Goal: Transaction & Acquisition: Purchase product/service

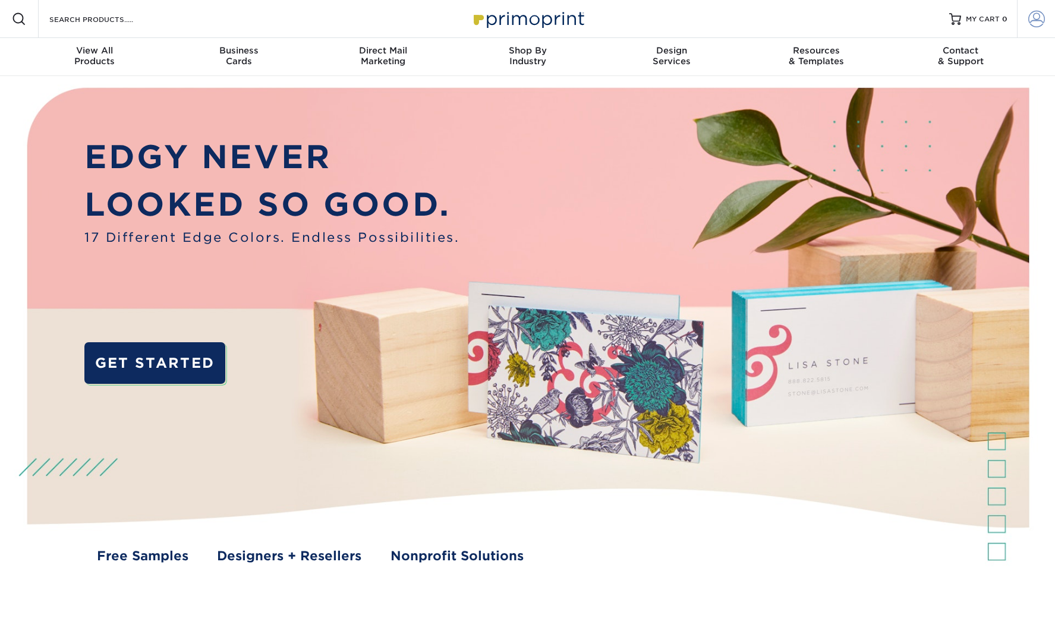
click at [1031, 19] on span at bounding box center [1036, 19] width 17 height 17
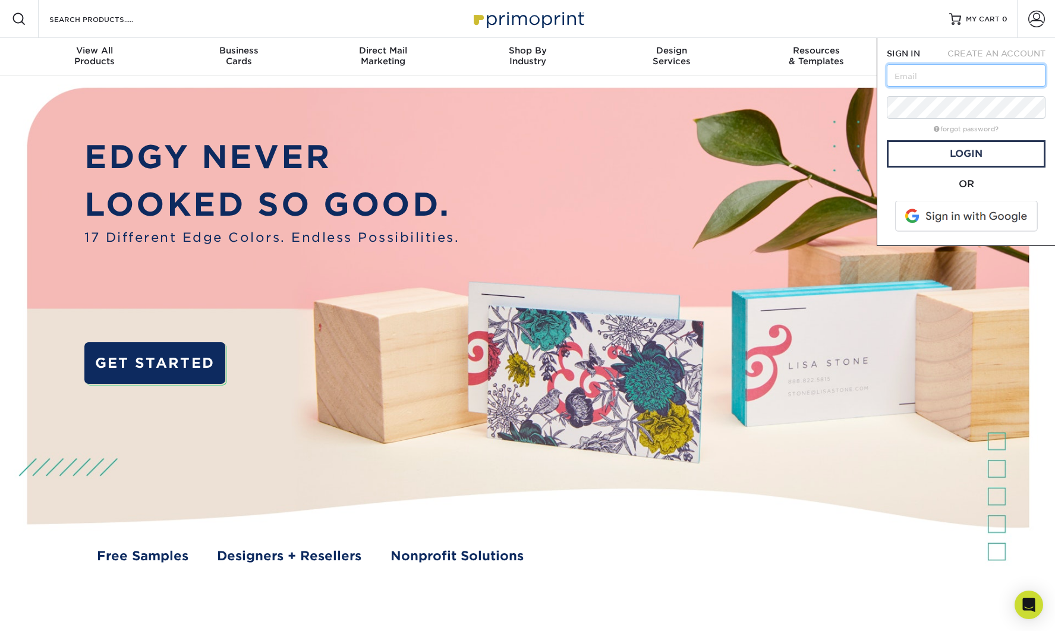
type input "[PERSON_NAME][EMAIL_ADDRESS][DOMAIN_NAME]"
click at [936, 145] on link "Login" at bounding box center [966, 153] width 159 height 27
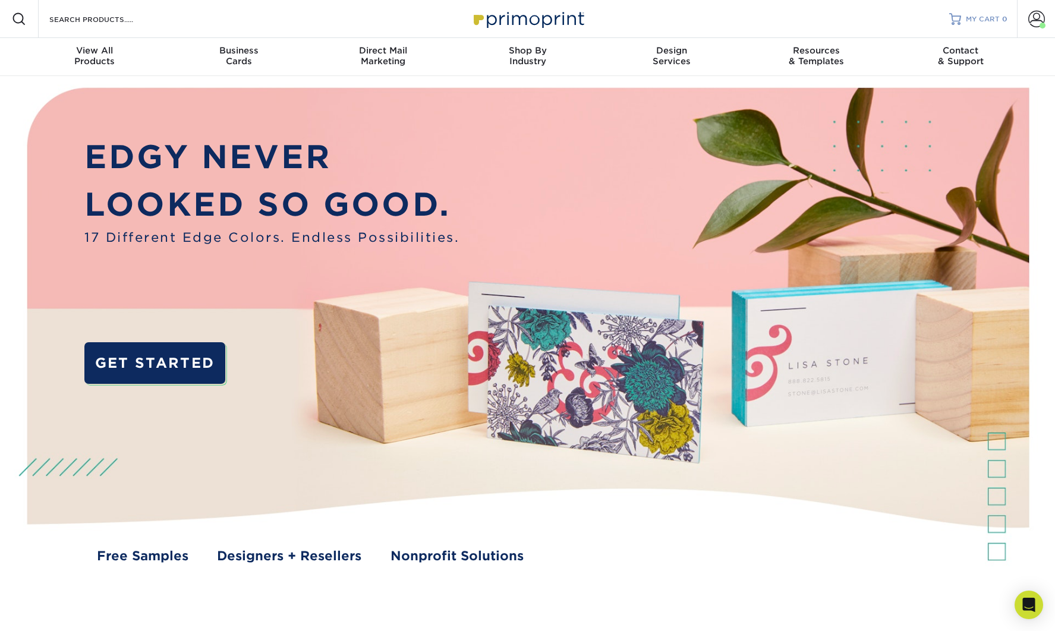
click at [994, 23] on span "MY CART" at bounding box center [983, 19] width 34 height 10
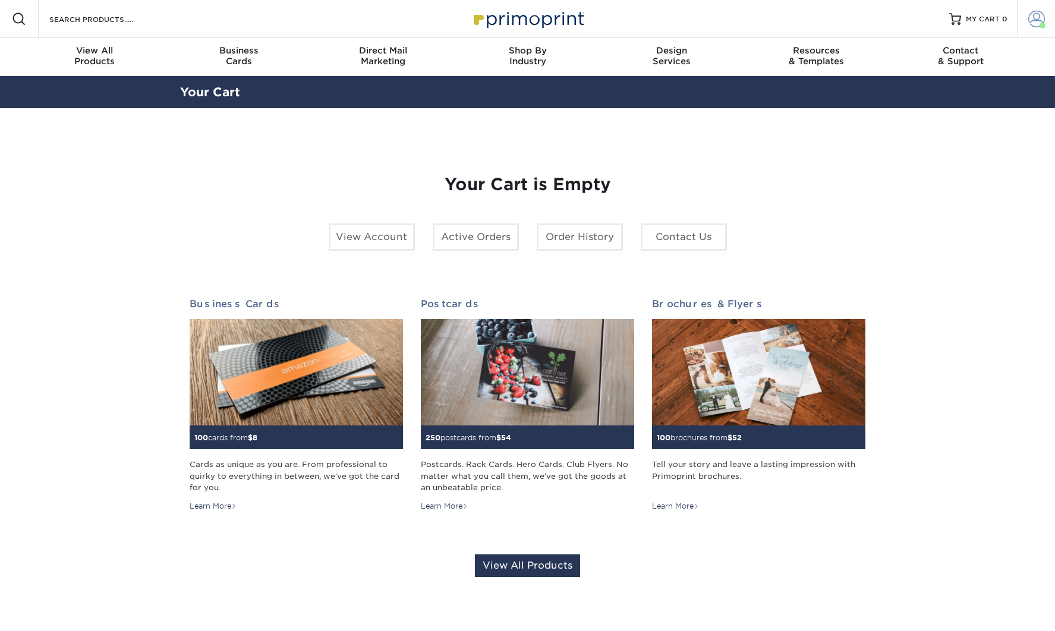
click at [1038, 20] on span at bounding box center [1036, 19] width 17 height 17
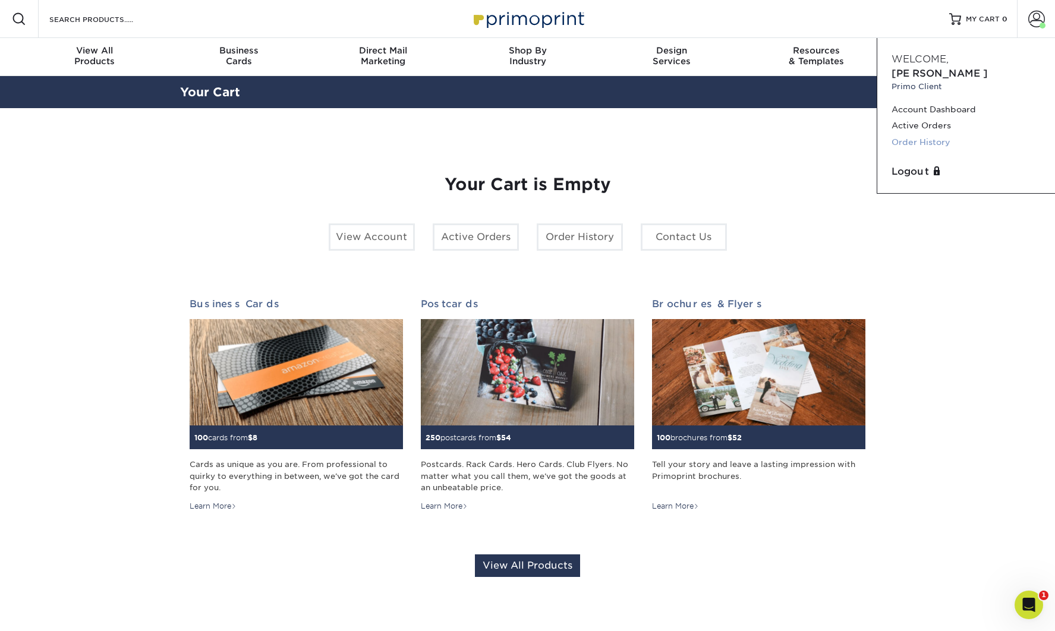
click at [923, 134] on link "Order History" at bounding box center [965, 142] width 149 height 16
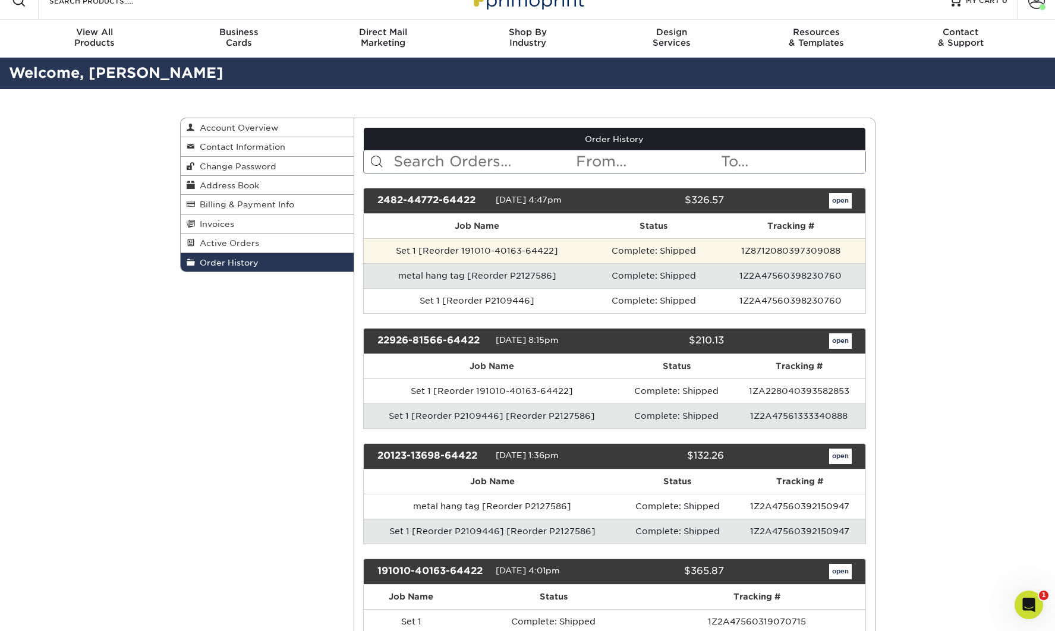
scroll to position [21, 0]
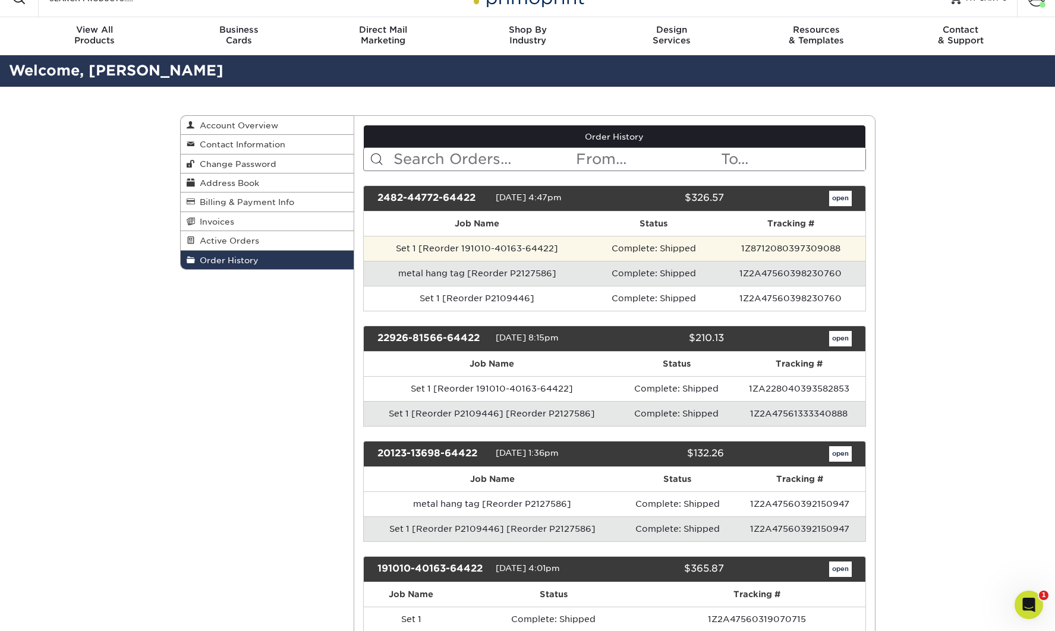
click at [556, 253] on td "Set 1 [Reorder 191010-40163-64422]" at bounding box center [477, 248] width 227 height 25
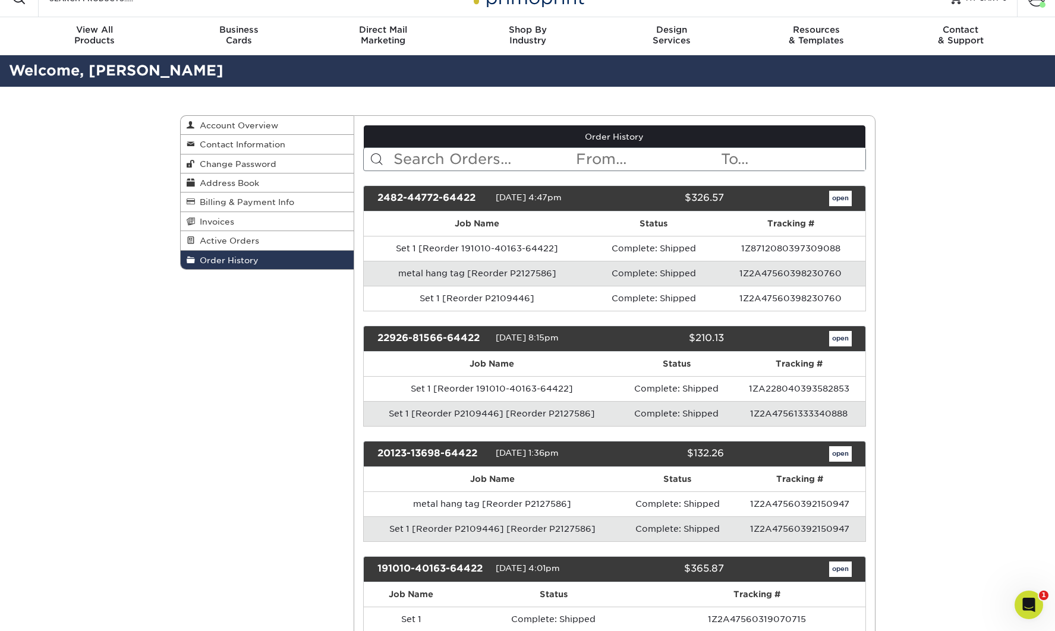
click at [844, 203] on link "open" at bounding box center [840, 198] width 23 height 15
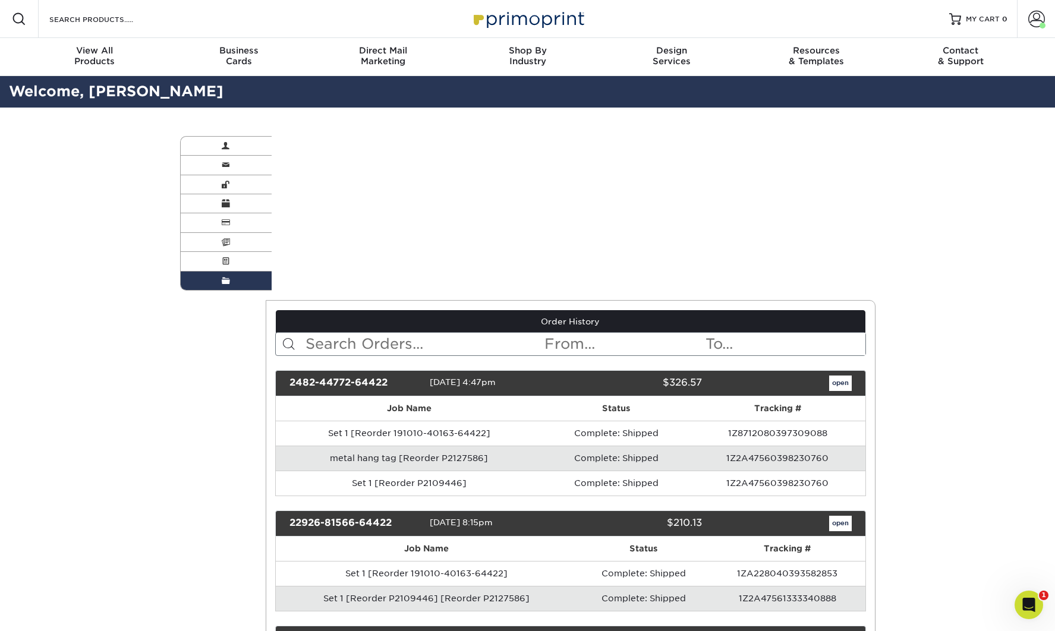
scroll to position [1, 0]
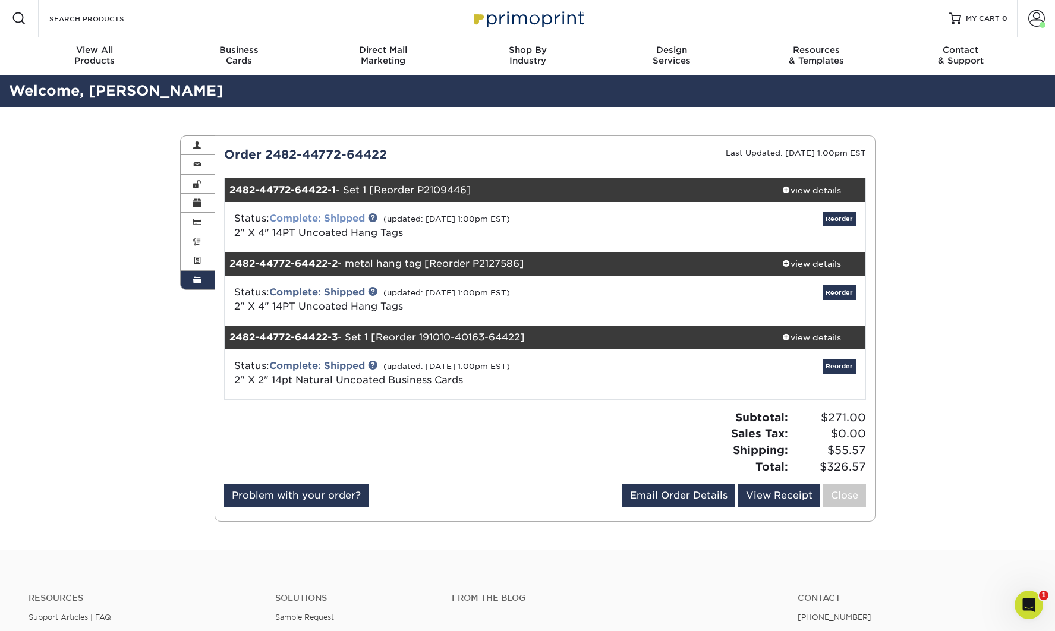
click at [310, 218] on link "Complete: Shipped" at bounding box center [317, 218] width 96 height 11
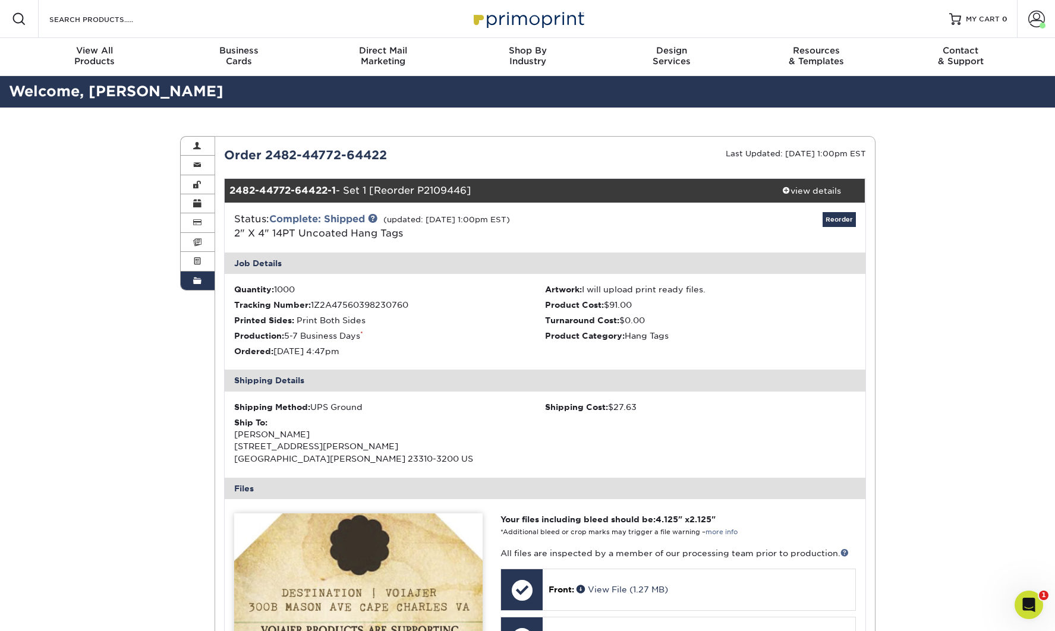
scroll to position [0, 0]
click at [834, 223] on link "Reorder" at bounding box center [838, 219] width 33 height 15
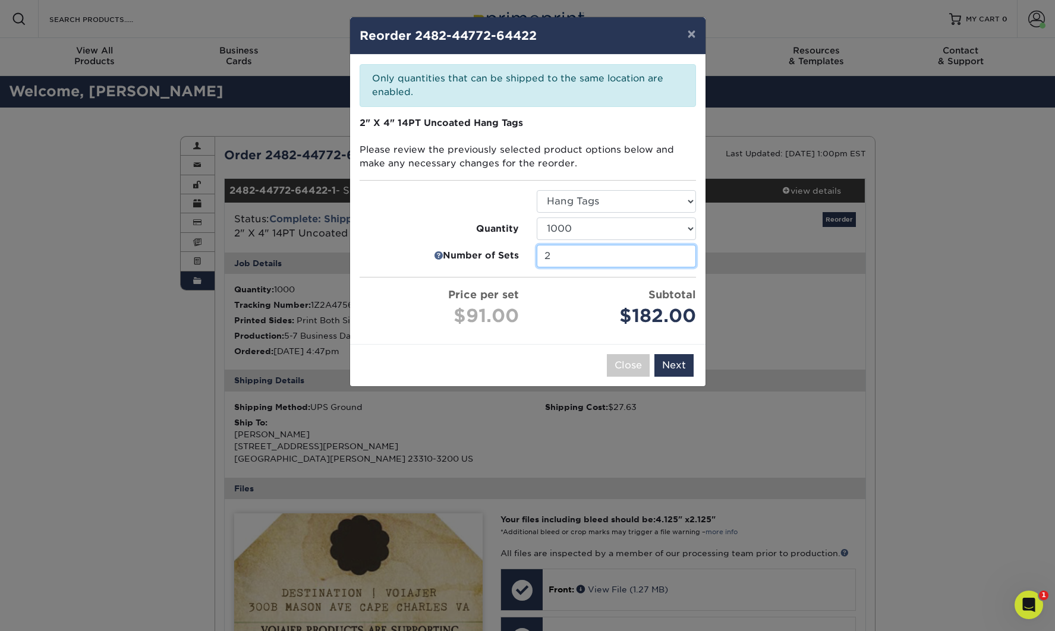
click at [620, 253] on input "2" at bounding box center [616, 256] width 159 height 23
click at [683, 252] on input "2" at bounding box center [616, 256] width 159 height 23
type input "1"
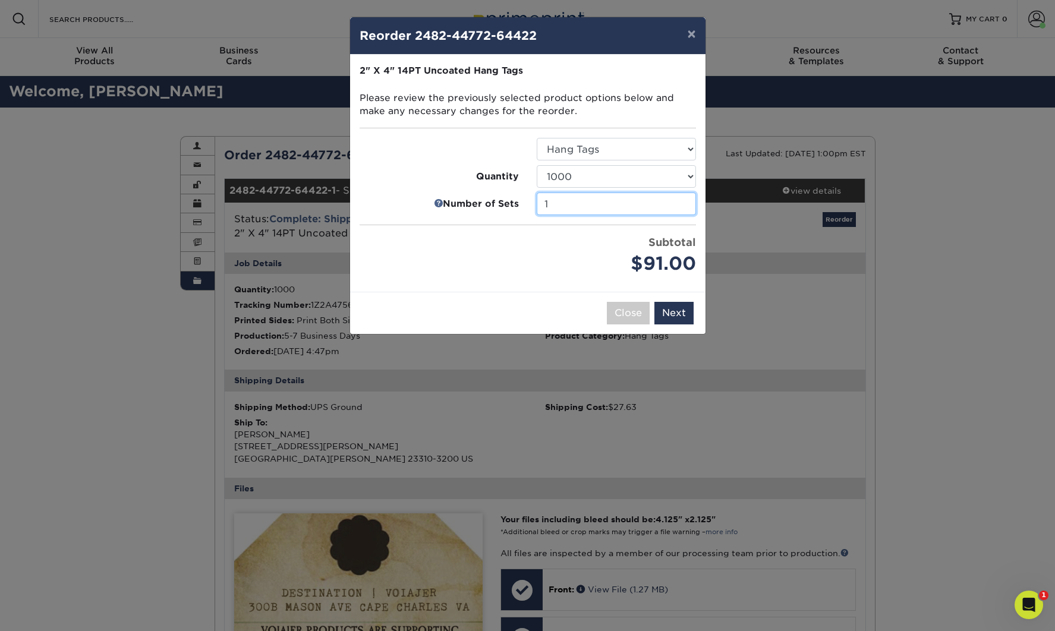
click at [683, 215] on input "1" at bounding box center [616, 204] width 159 height 23
click at [661, 310] on button "Next" at bounding box center [673, 313] width 39 height 23
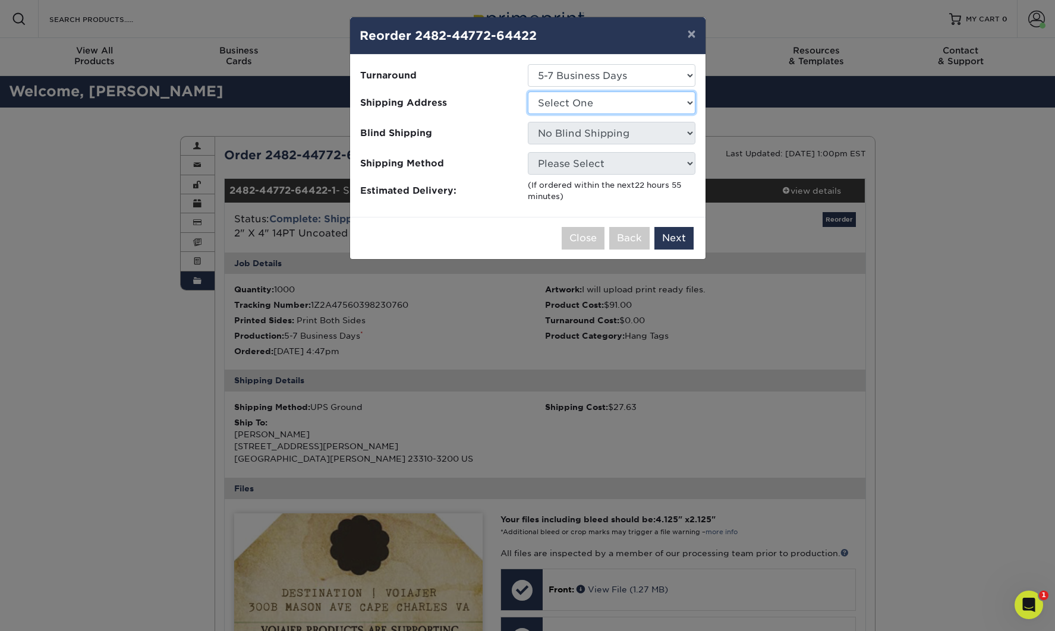
select select "163305"
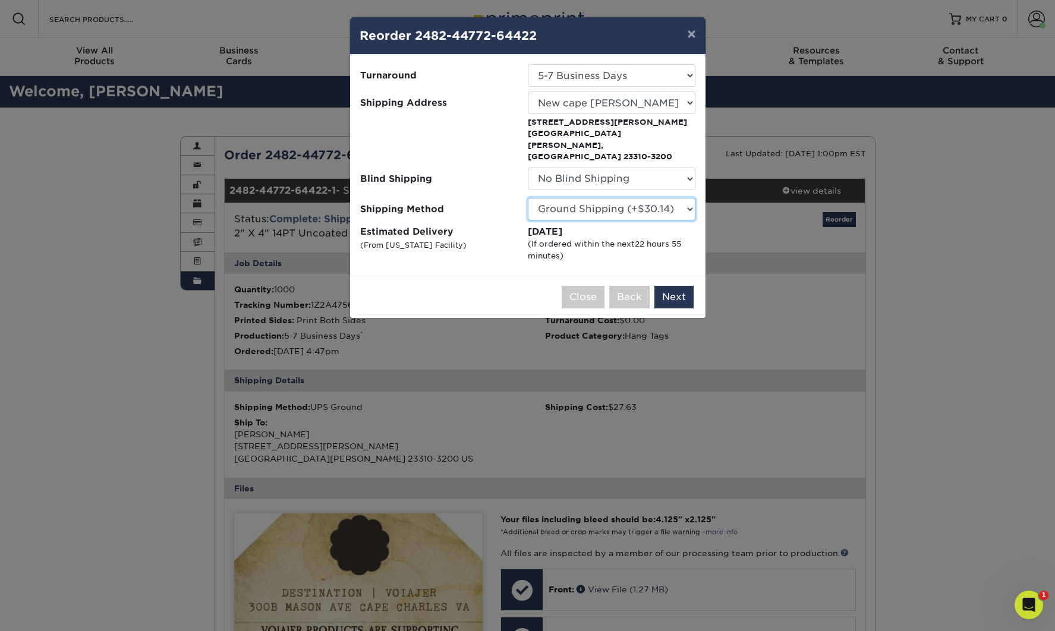
select select "02"
click at [680, 286] on button "Next" at bounding box center [673, 297] width 39 height 23
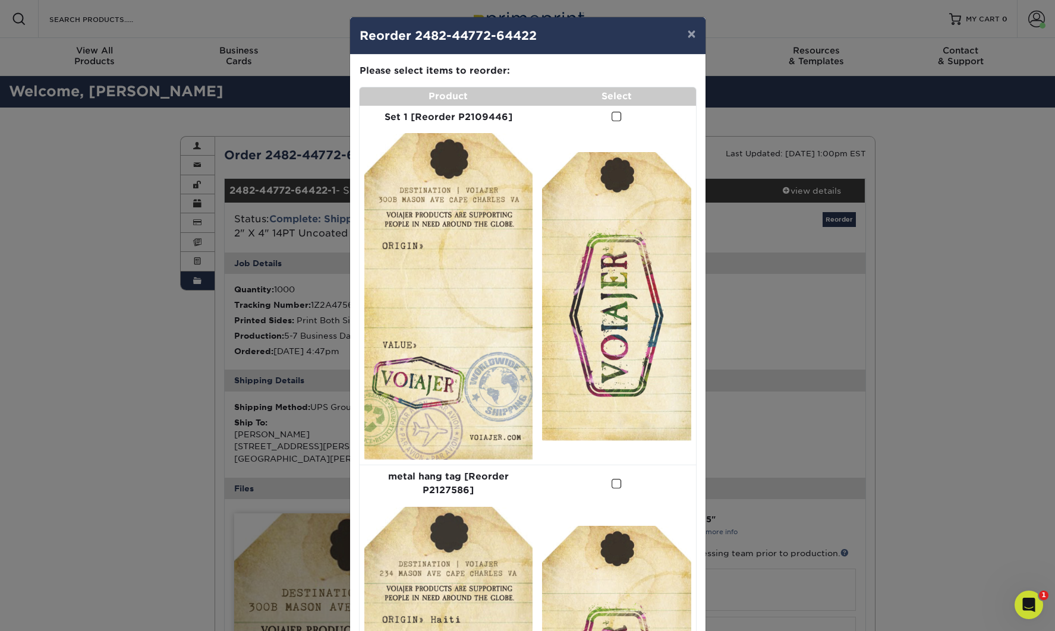
click at [611, 118] on span at bounding box center [616, 116] width 10 height 11
click at [0, 0] on input "checkbox" at bounding box center [0, 0] width 0 height 0
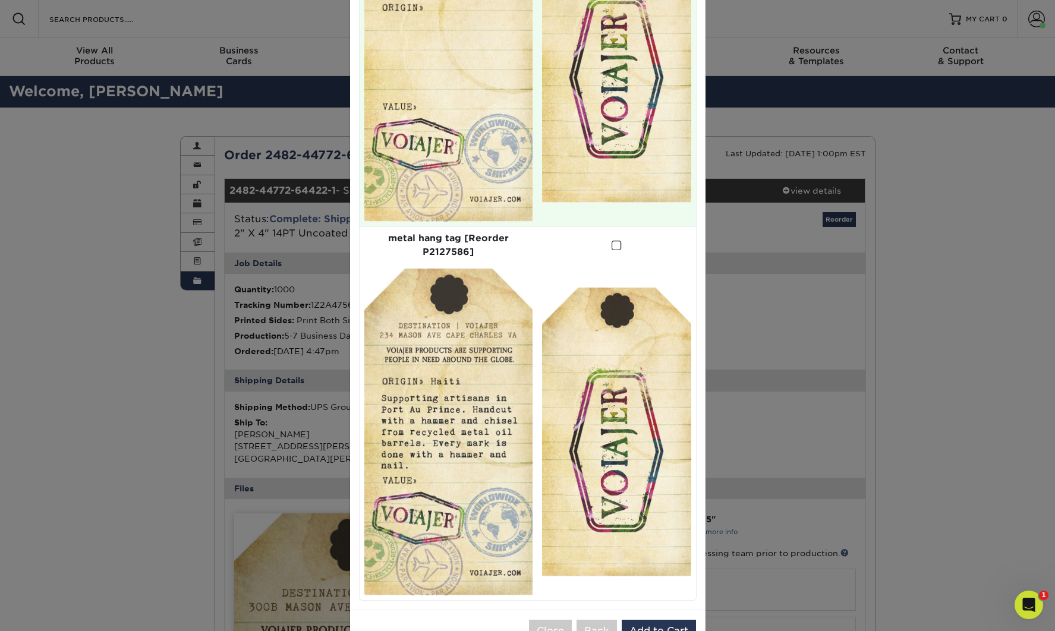
scroll to position [236, 0]
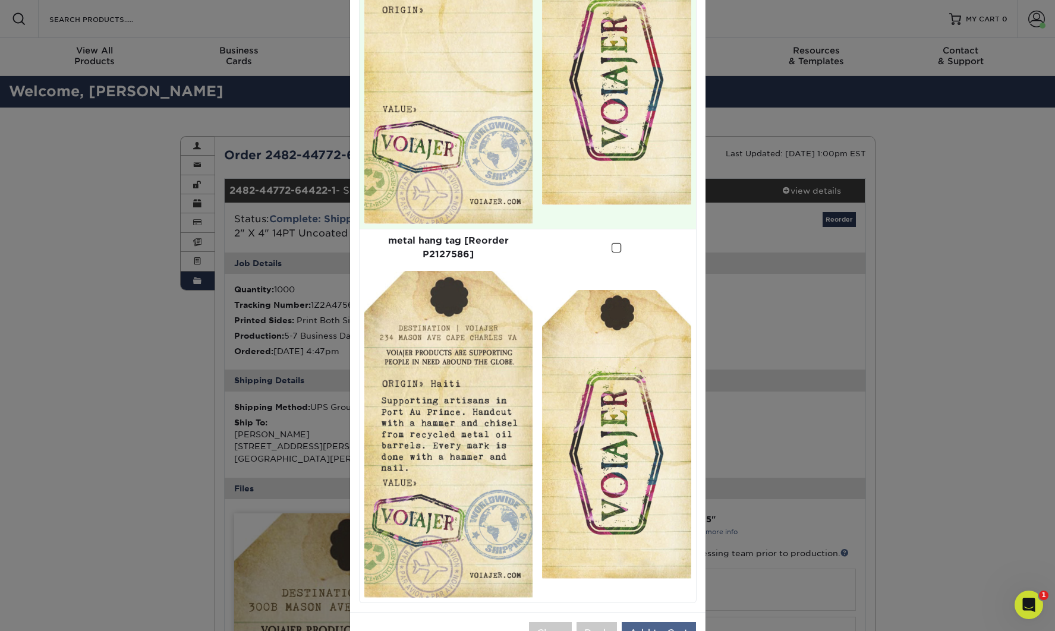
click at [654, 622] on button "Add to Cart" at bounding box center [659, 633] width 74 height 23
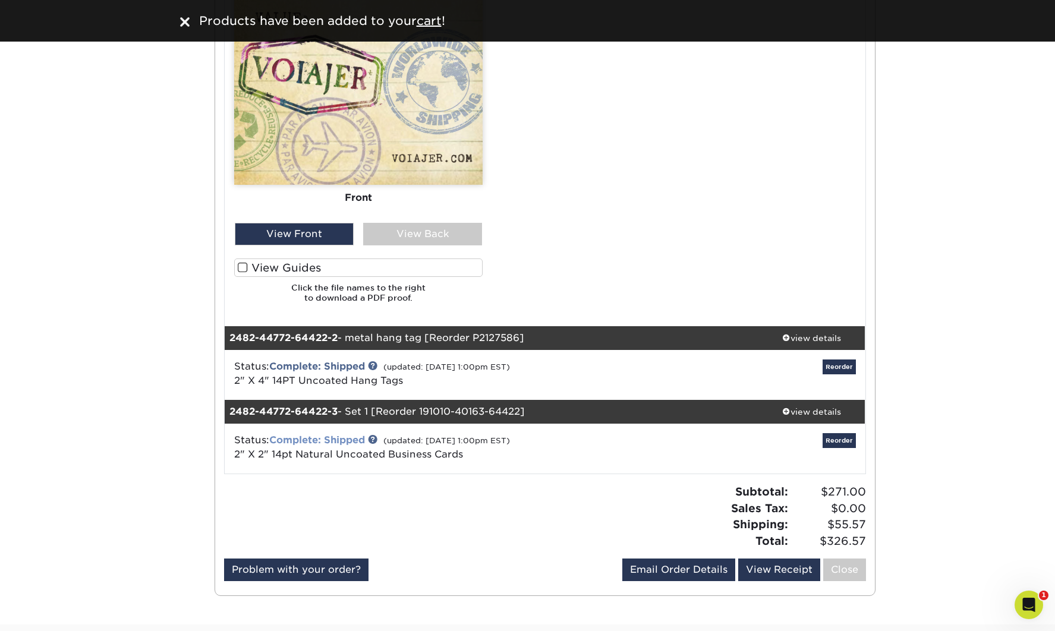
scroll to position [811, 0]
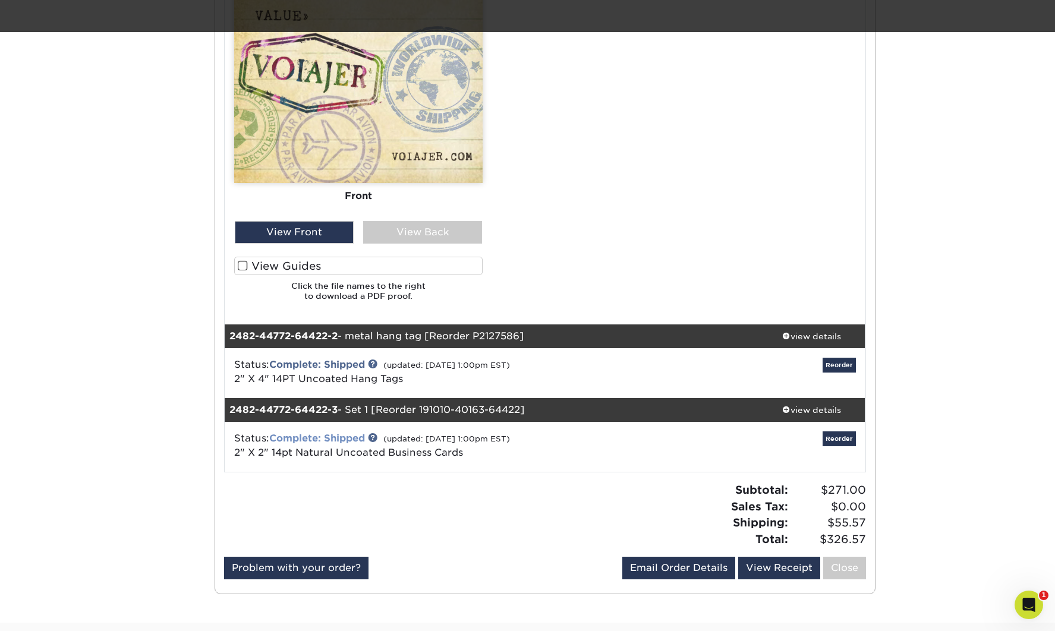
click at [337, 436] on link "Complete: Shipped" at bounding box center [317, 438] width 96 height 11
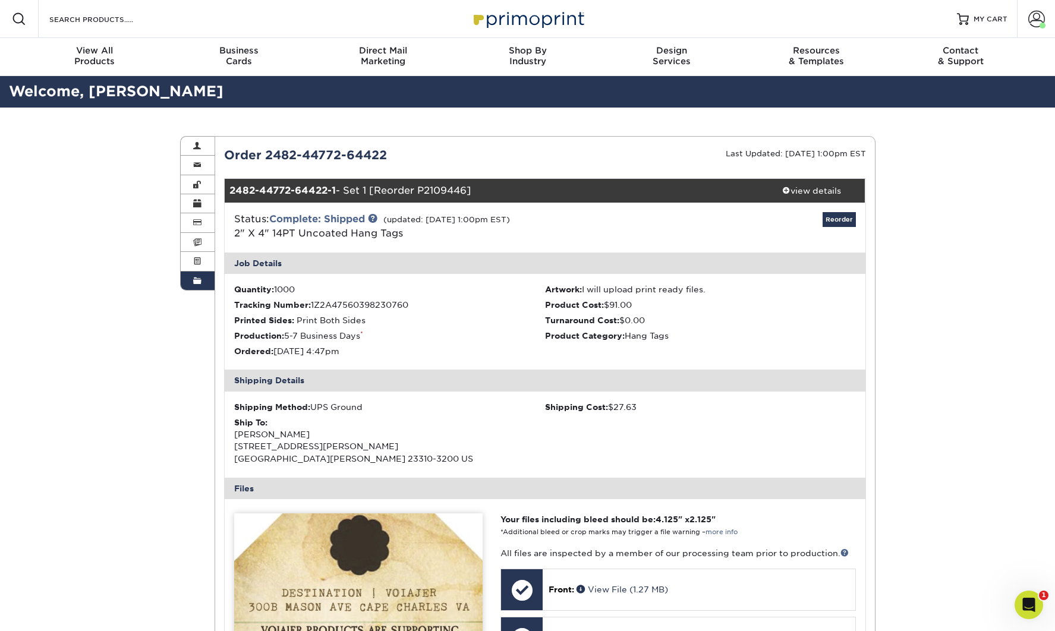
scroll to position [0, 0]
click at [975, 23] on span "MY CART" at bounding box center [990, 19] width 34 height 10
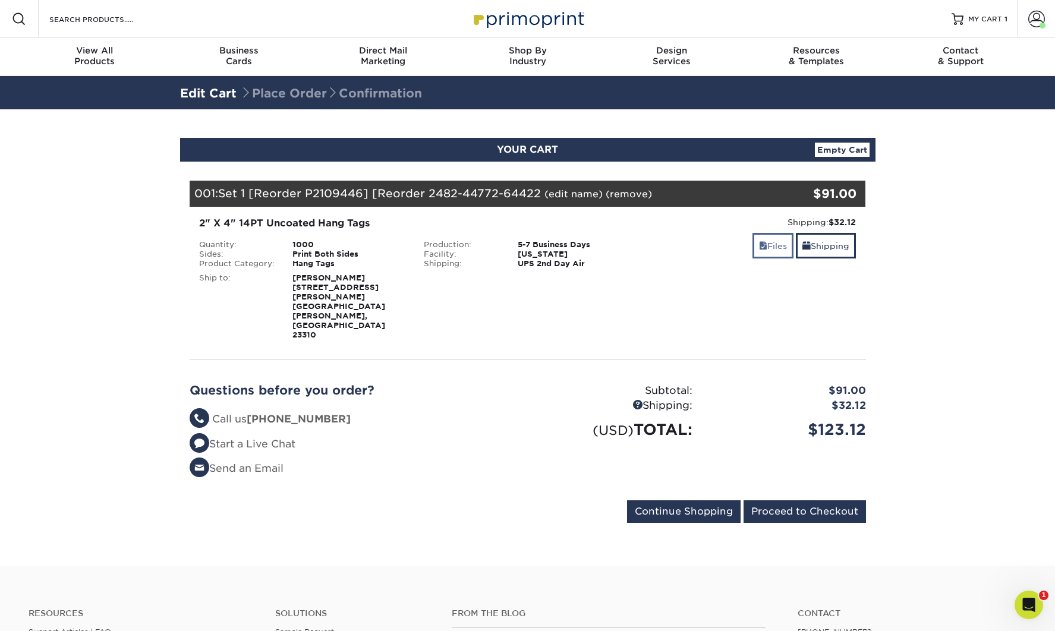
click at [753, 246] on link "Files" at bounding box center [772, 246] width 41 height 26
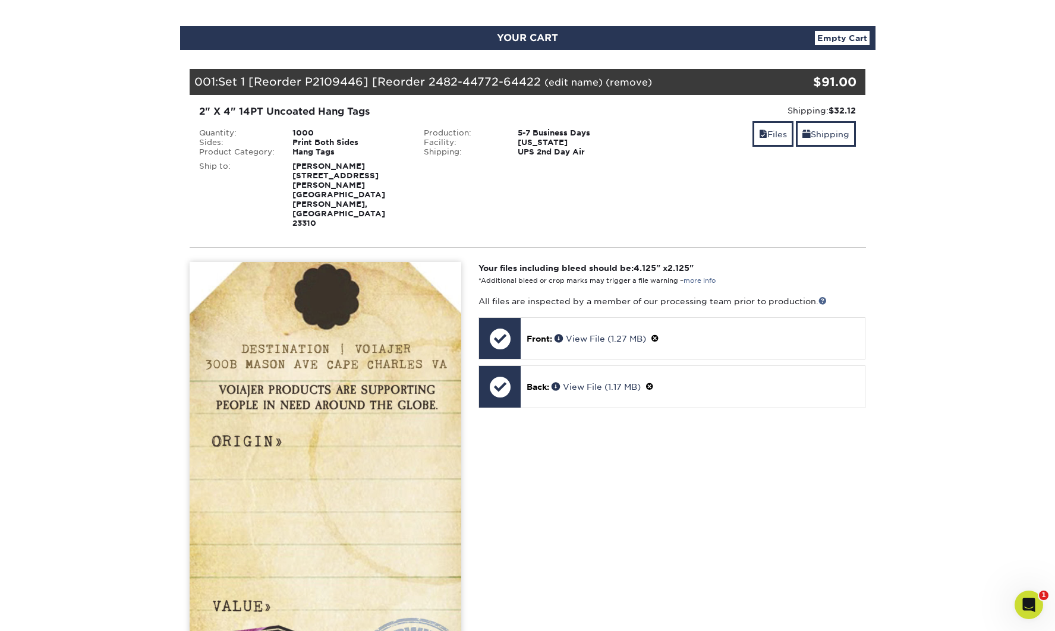
scroll to position [66, 0]
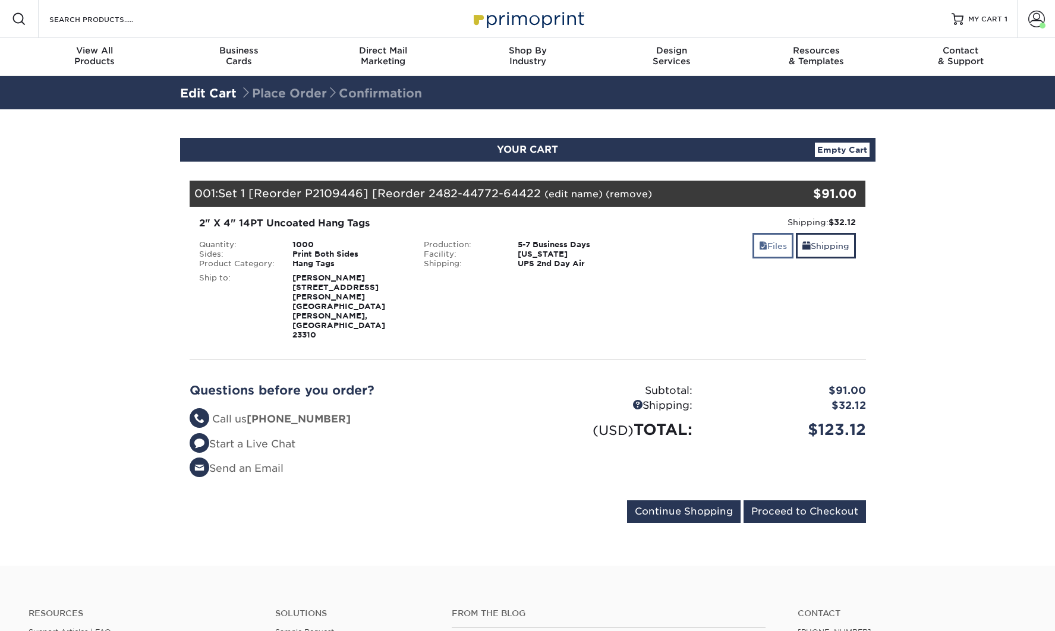
click at [777, 247] on link "Files" at bounding box center [772, 246] width 41 height 26
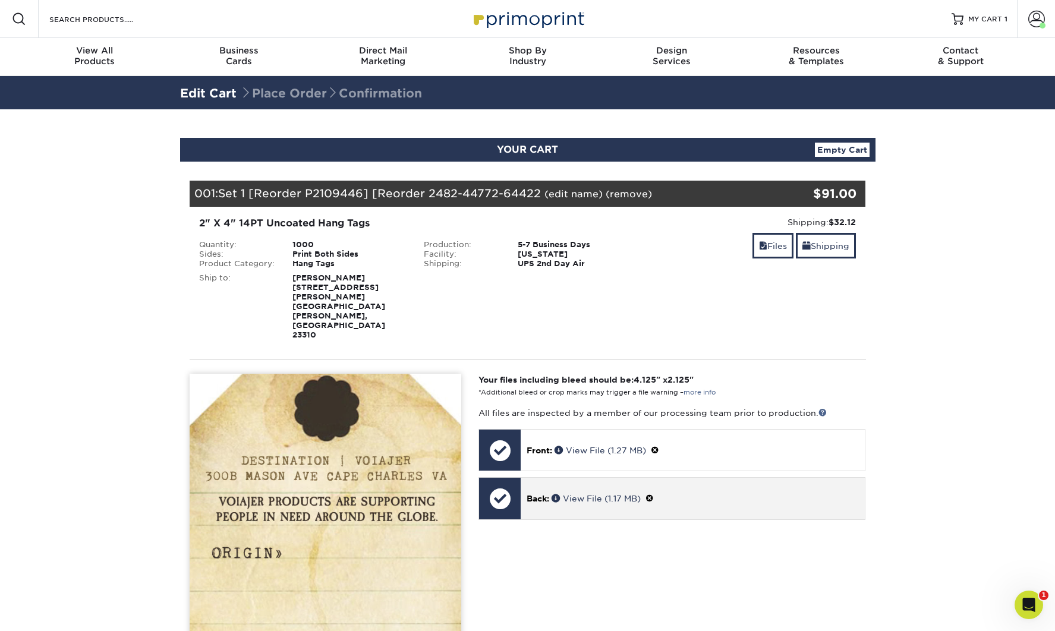
click at [543, 494] on span "Back:" at bounding box center [537, 499] width 23 height 10
click at [653, 494] on span at bounding box center [649, 499] width 8 height 10
click at [545, 503] on link "Ok" at bounding box center [539, 512] width 26 height 18
click at [548, 486] on p "Back: Click to select or drag and drop the file here." at bounding box center [692, 498] width 327 height 24
